Goal: Information Seeking & Learning: Learn about a topic

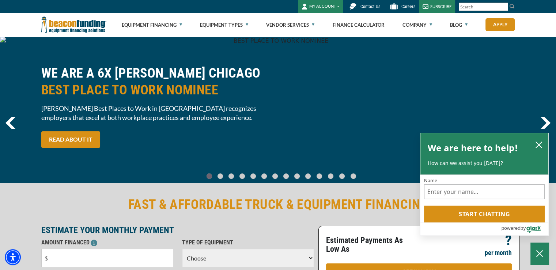
click at [183, 25] on body "Skip to main content Enable accessibility for low vision Open the accessibility…" at bounding box center [278, 135] width 556 height 270
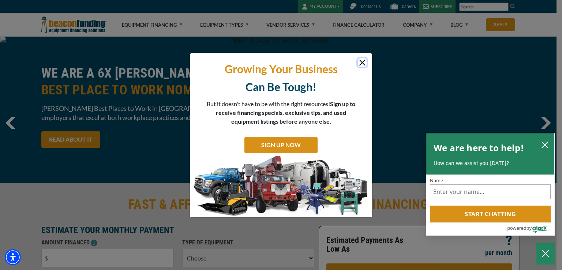
click at [364, 65] on button "Close" at bounding box center [362, 62] width 9 height 9
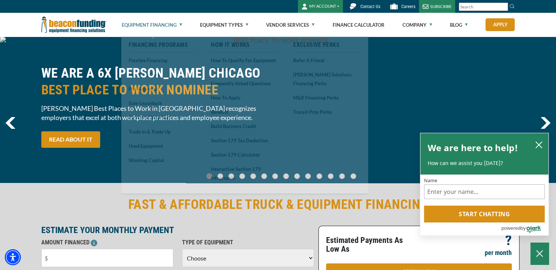
click at [181, 25] on link "Equipment Financing" at bounding box center [152, 24] width 60 height 23
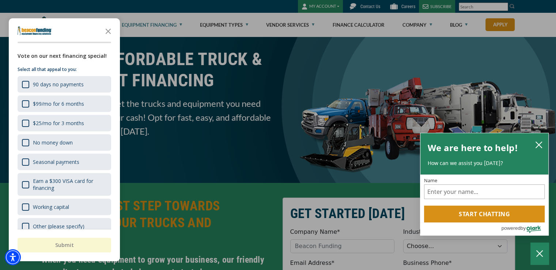
click at [318, 57] on div at bounding box center [278, 135] width 556 height 270
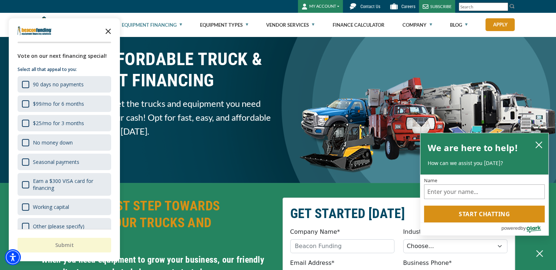
click at [109, 32] on polygon "Close the survey" at bounding box center [108, 31] width 5 height 5
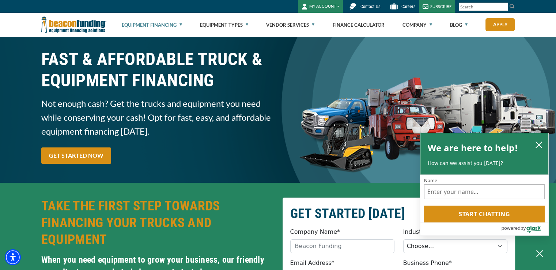
click at [149, 165] on div "FAST & AFFORDABLE TRUCK & EQUIPMENT FINANCING Not enough cash? Get the trucks a…" at bounding box center [157, 110] width 241 height 123
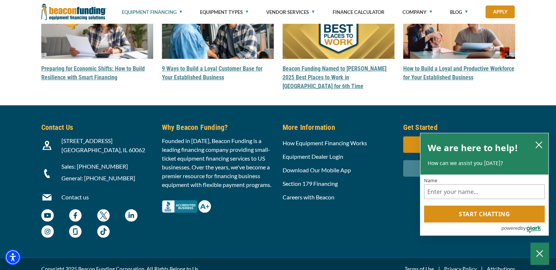
scroll to position [2150, 0]
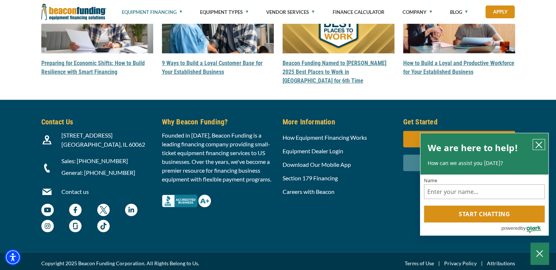
click at [541, 141] on icon "close chatbox" at bounding box center [539, 144] width 7 height 7
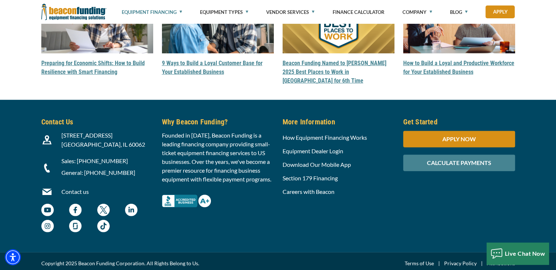
click at [198, 118] on h5 "Why Beacon Funding?" at bounding box center [218, 121] width 112 height 11
click at [174, 121] on h5 "Why Beacon Funding?" at bounding box center [218, 121] width 112 height 11
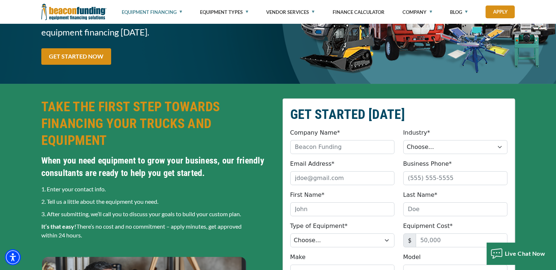
scroll to position [0, 0]
